Goal: Transaction & Acquisition: Purchase product/service

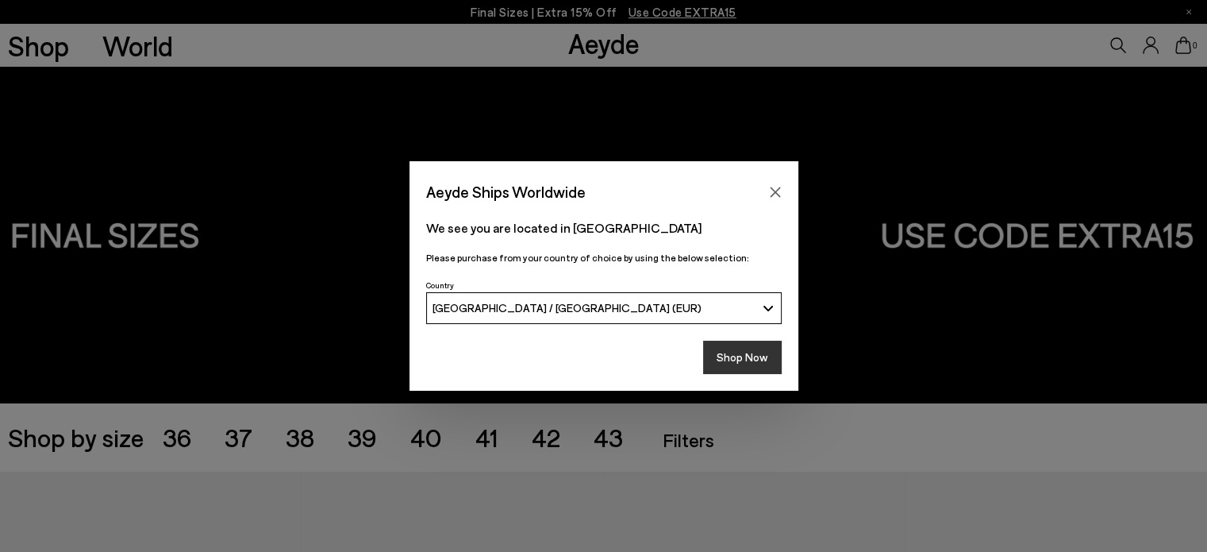
click at [740, 361] on button "Shop Now" at bounding box center [742, 356] width 79 height 33
click at [755, 357] on button "Shop Now" at bounding box center [742, 356] width 79 height 33
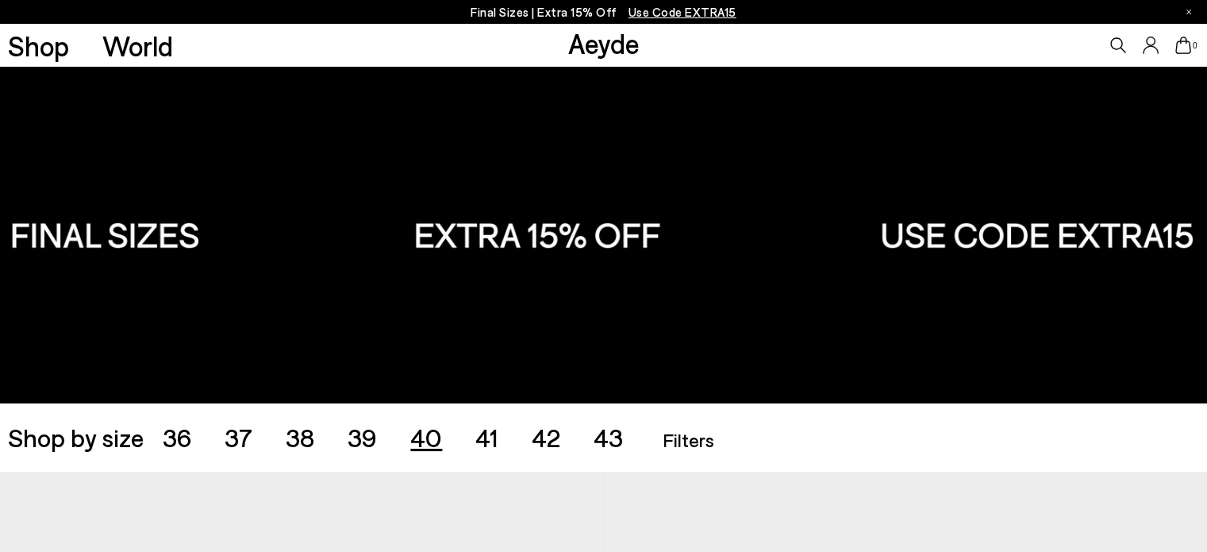
click at [429, 436] on span "40" at bounding box center [426, 436] width 32 height 30
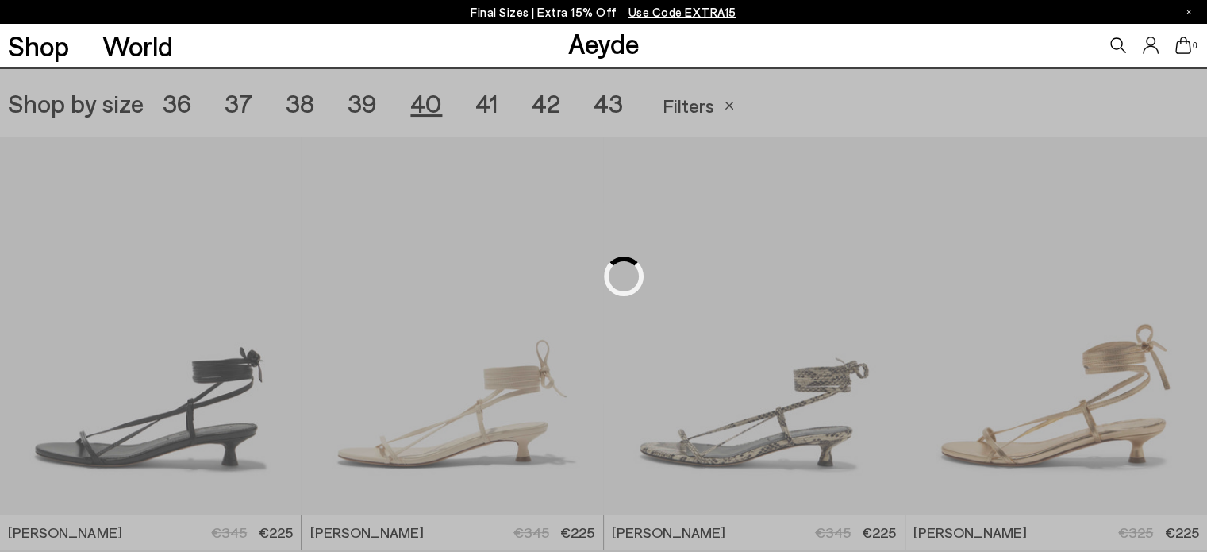
scroll to position [336, 0]
